Goal: Task Accomplishment & Management: Manage account settings

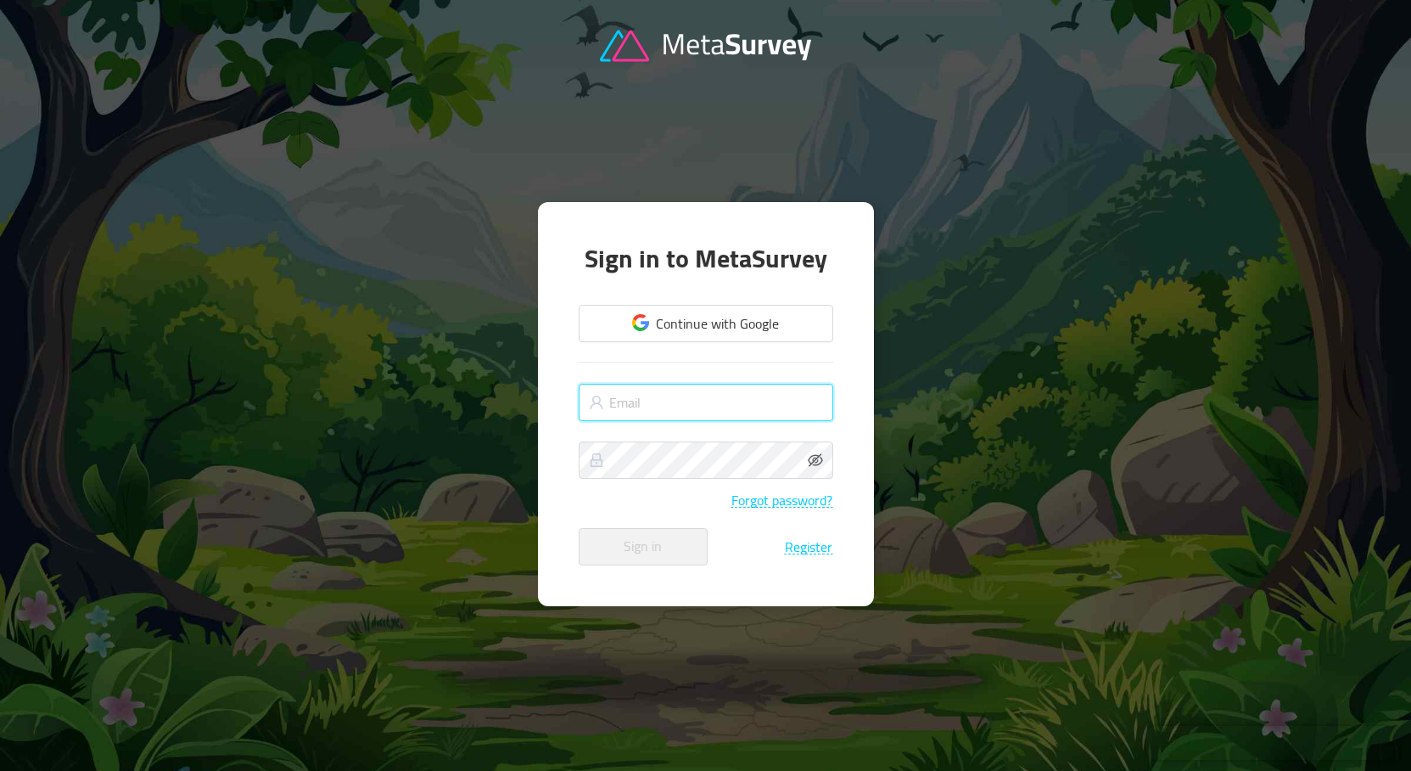
type input "[PERSON_NAME][EMAIL_ADDRESS][DOMAIN_NAME]"
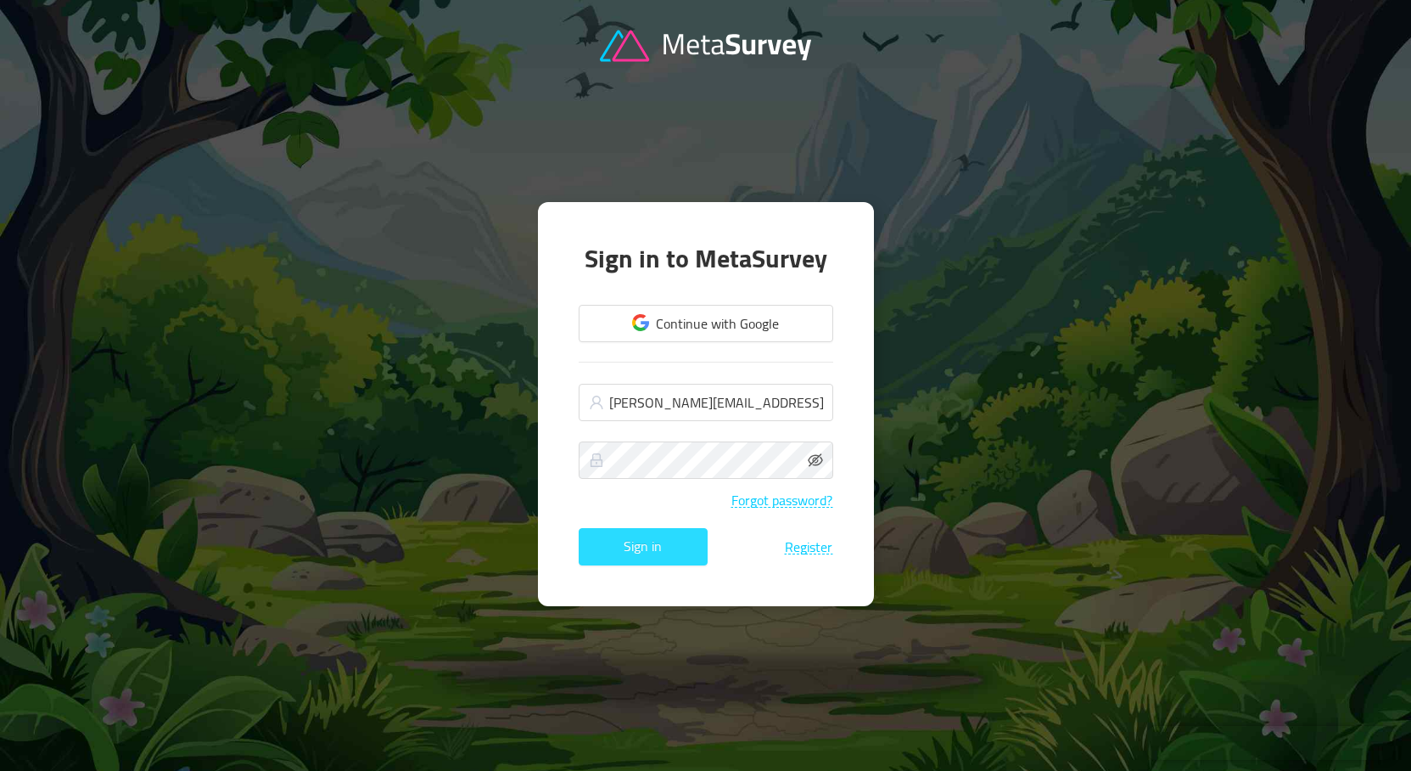
click at [655, 552] on button "Sign in" at bounding box center [643, 546] width 129 height 37
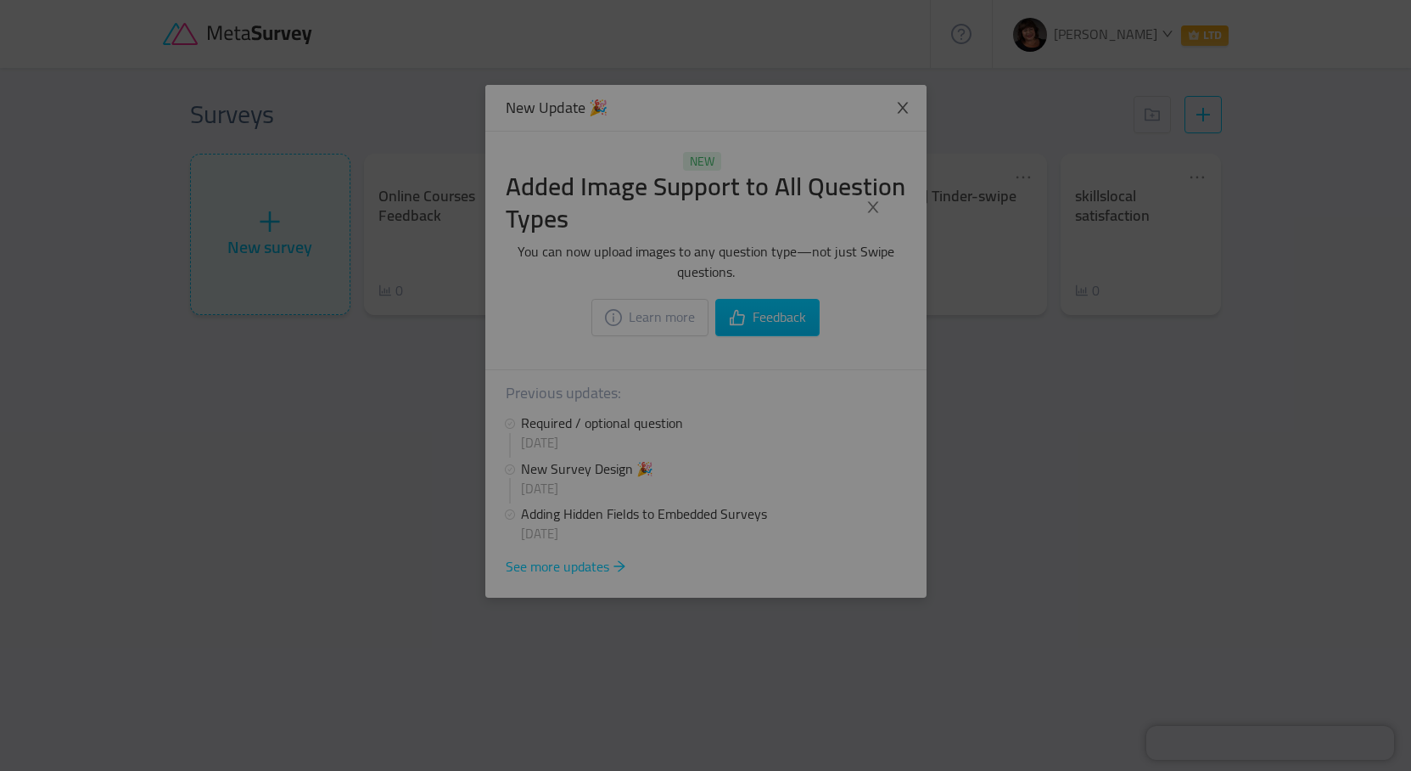
click at [902, 250] on div at bounding box center [705, 385] width 1411 height 771
click at [868, 210] on icon "icon: close" at bounding box center [873, 206] width 15 height 15
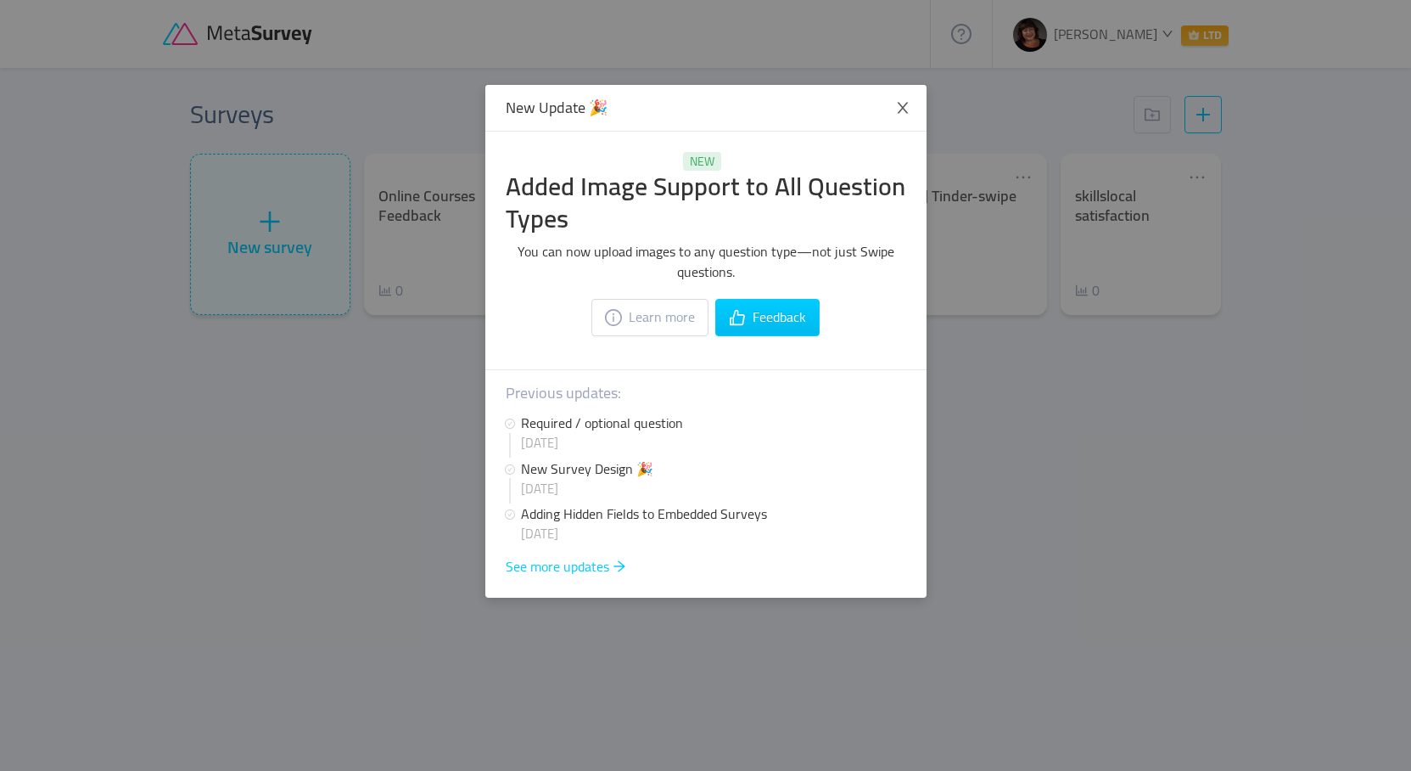
click at [1316, 439] on div "New Update 🎉 NEW Added Image Support to All Question Types You can now upload i…" at bounding box center [705, 385] width 1411 height 771
click at [905, 105] on icon "icon: close" at bounding box center [902, 108] width 11 height 11
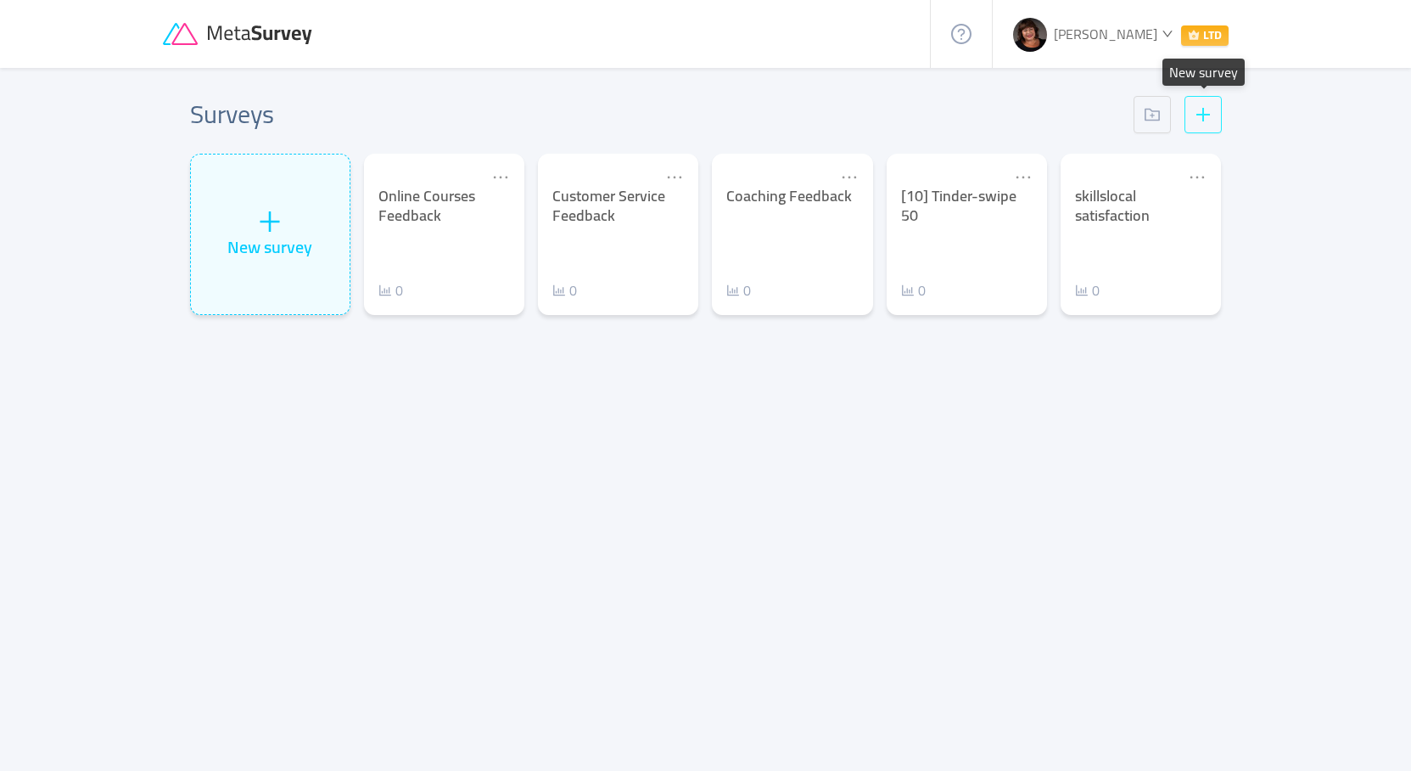
click at [1195, 109] on button "button" at bounding box center [1203, 114] width 37 height 37
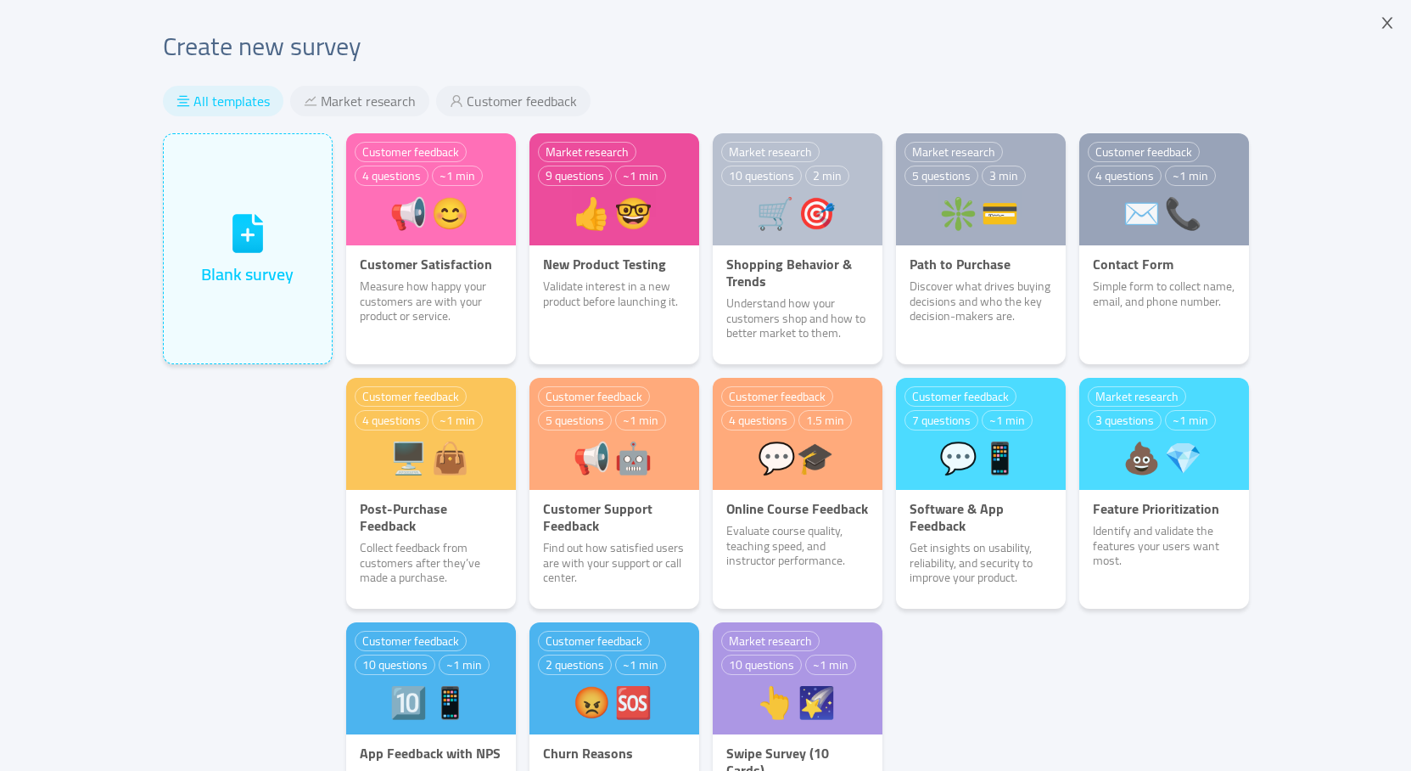
click at [1296, 422] on div "Create new survey All templates Market research Customer feedback Blank survey …" at bounding box center [705, 485] width 1411 height 970
click at [1394, 19] on icon "icon: close" at bounding box center [1387, 22] width 15 height 15
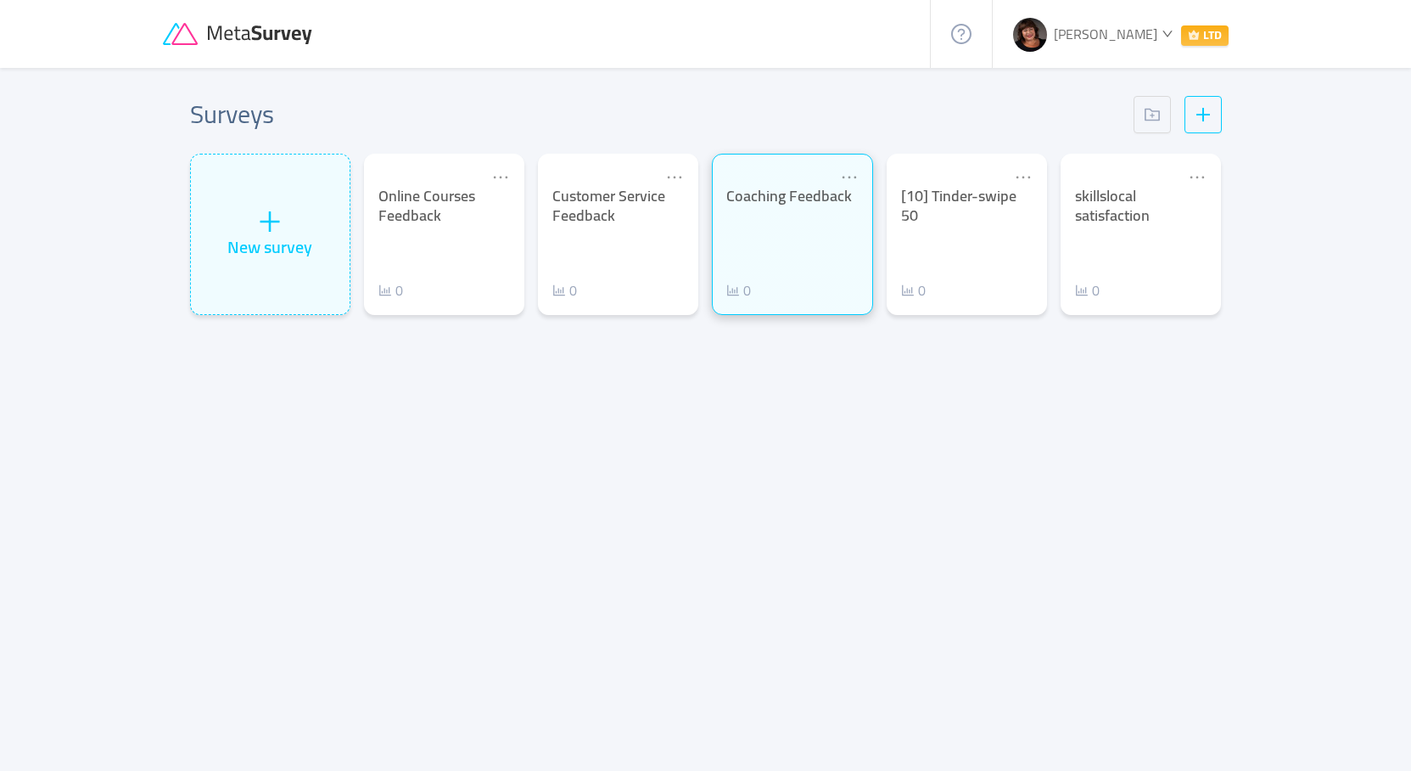
click at [770, 206] on div "Coaching Feedback" at bounding box center [792, 197] width 132 height 20
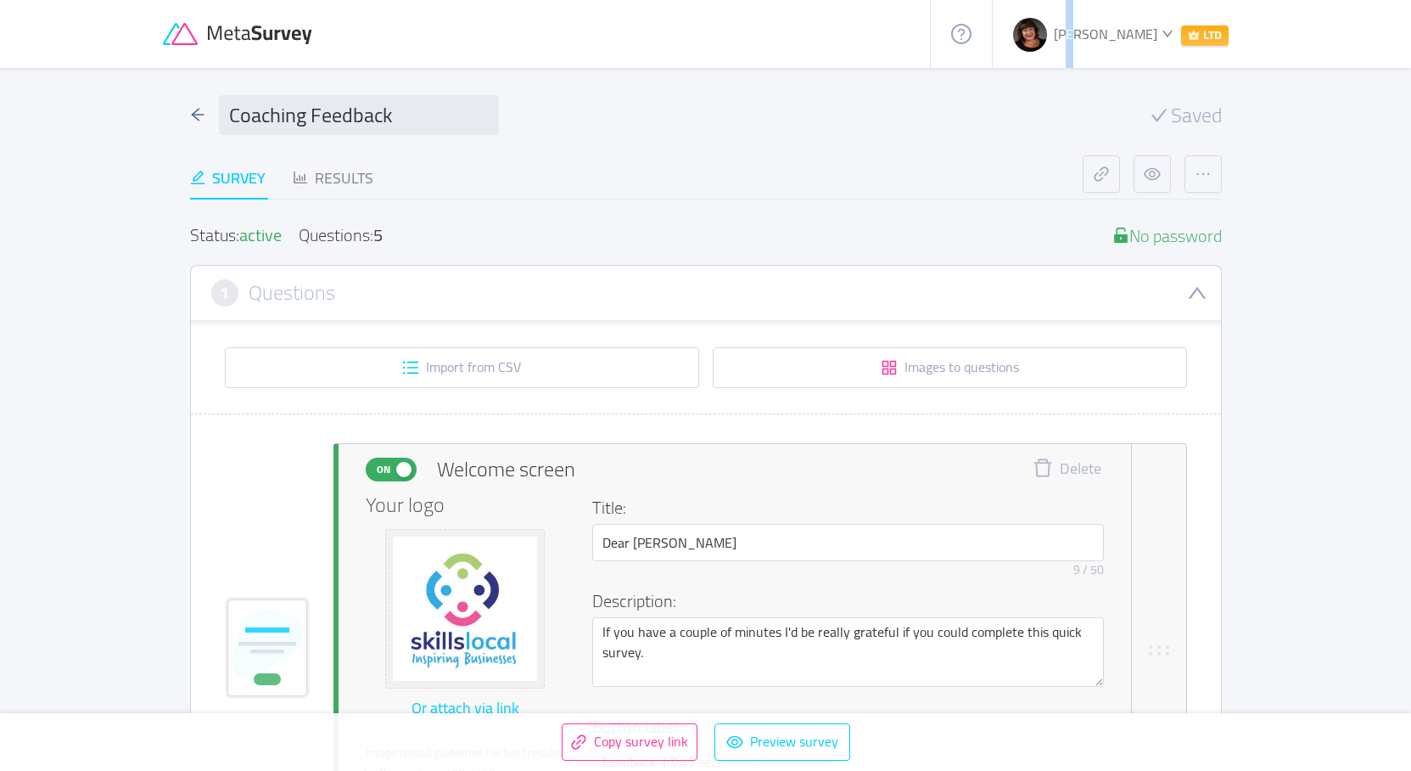
click at [1138, 31] on span "[PERSON_NAME]" at bounding box center [1106, 33] width 104 height 25
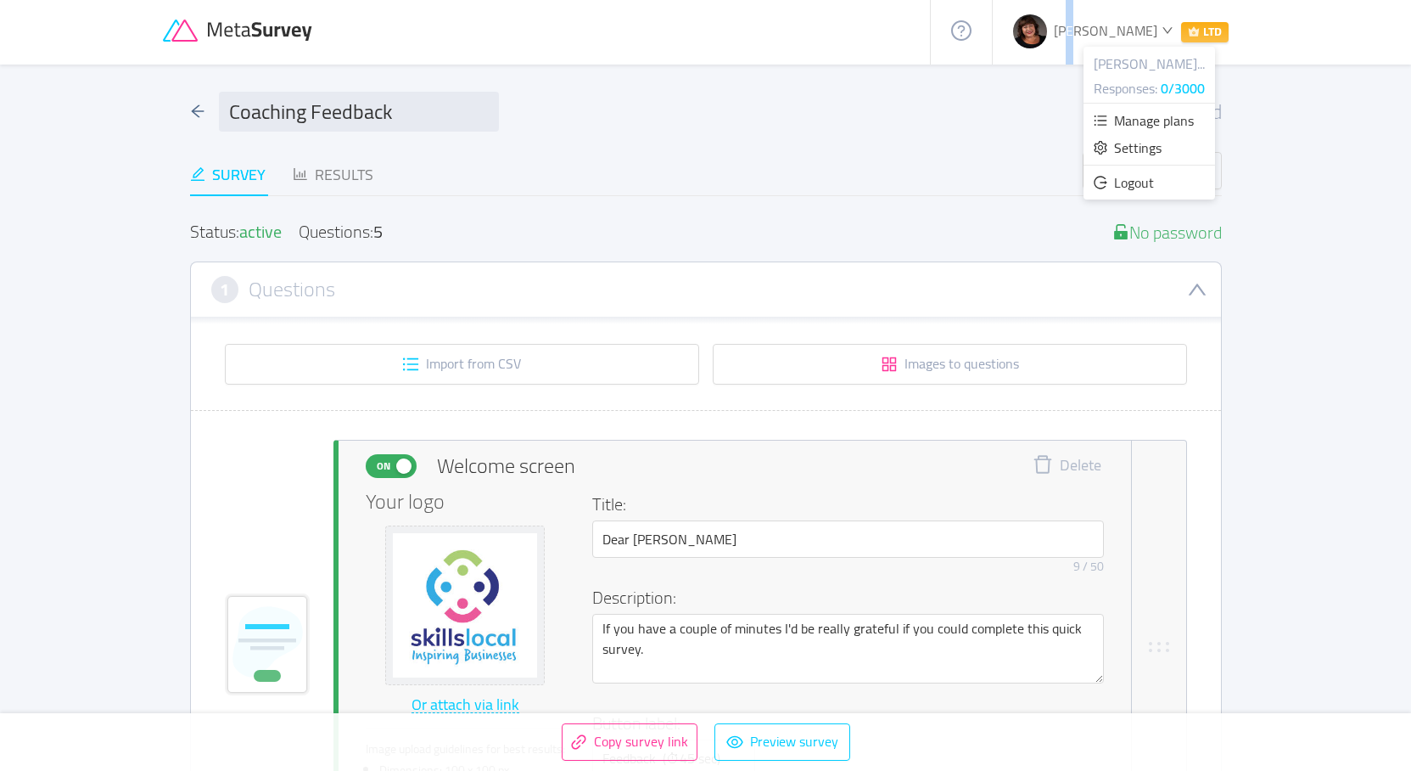
scroll to position [3, 0]
click at [1146, 119] on span "Manage plans" at bounding box center [1154, 120] width 80 height 25
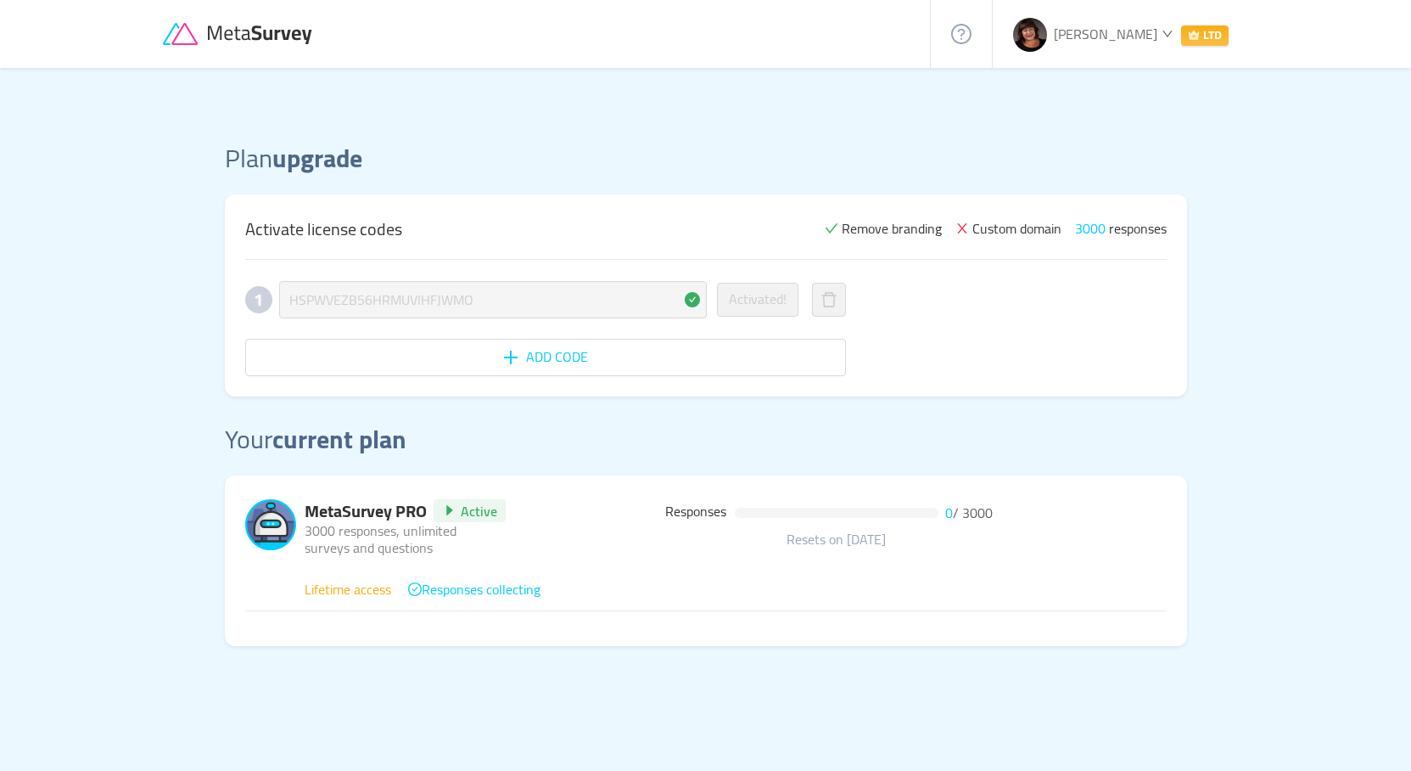
click at [1141, 227] on span "responses" at bounding box center [1138, 228] width 58 height 20
click at [1205, 32] on span "LTD" at bounding box center [1205, 35] width 48 height 20
click at [1161, 122] on span "Manage plans" at bounding box center [1154, 123] width 80 height 25
click at [1141, 29] on span "[PERSON_NAME]" at bounding box center [1106, 33] width 104 height 25
click at [1109, 150] on span "Settings" at bounding box center [1128, 150] width 68 height 25
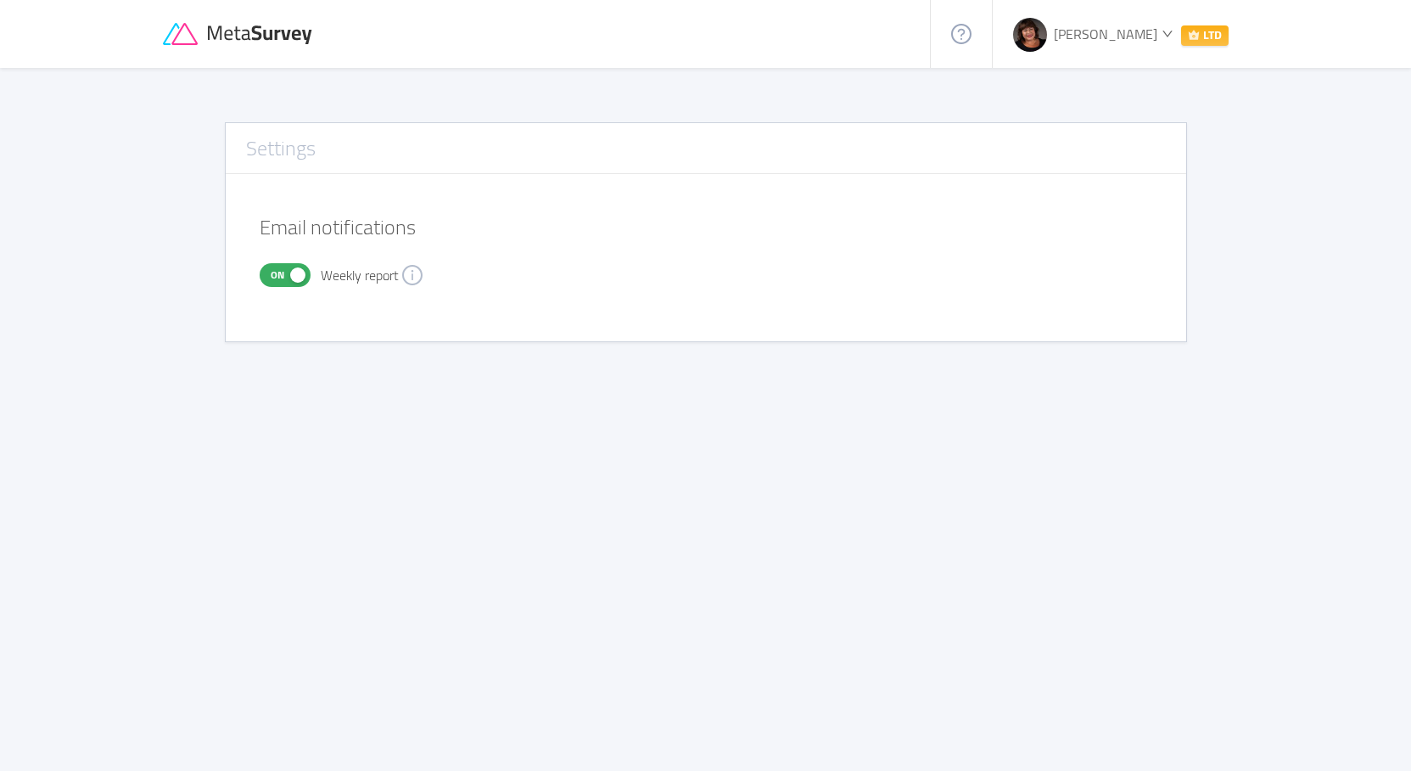
click at [1122, 32] on div "[PERSON_NAME] LTD" at bounding box center [1121, 33] width 216 height 25
click at [1130, 94] on span "Responses:" at bounding box center [1126, 91] width 64 height 25
click at [1121, 60] on div "[PERSON_NAME]..." at bounding box center [1149, 67] width 111 height 19
click at [1135, 122] on span "Manage plans" at bounding box center [1154, 123] width 80 height 25
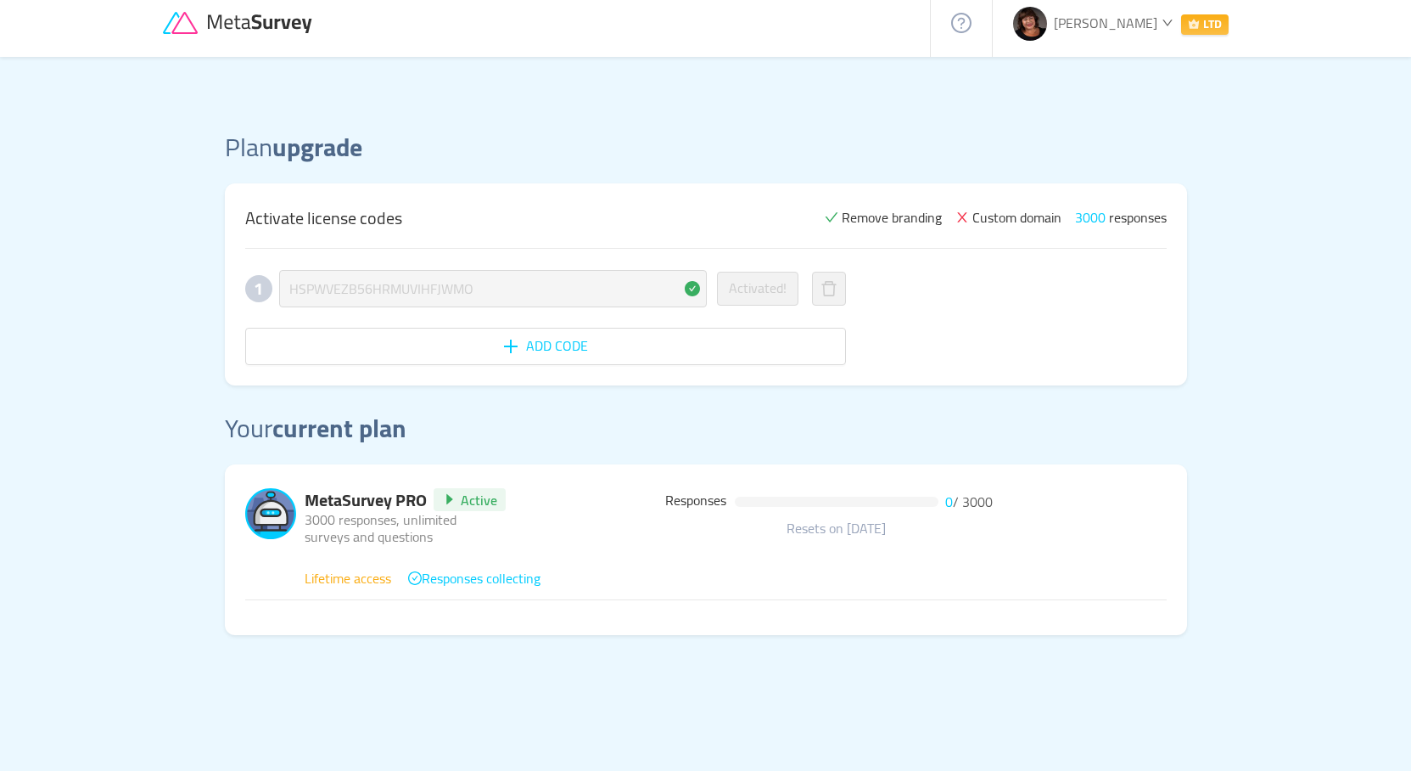
scroll to position [2, 0]
